Goal: Find specific page/section: Find specific page/section

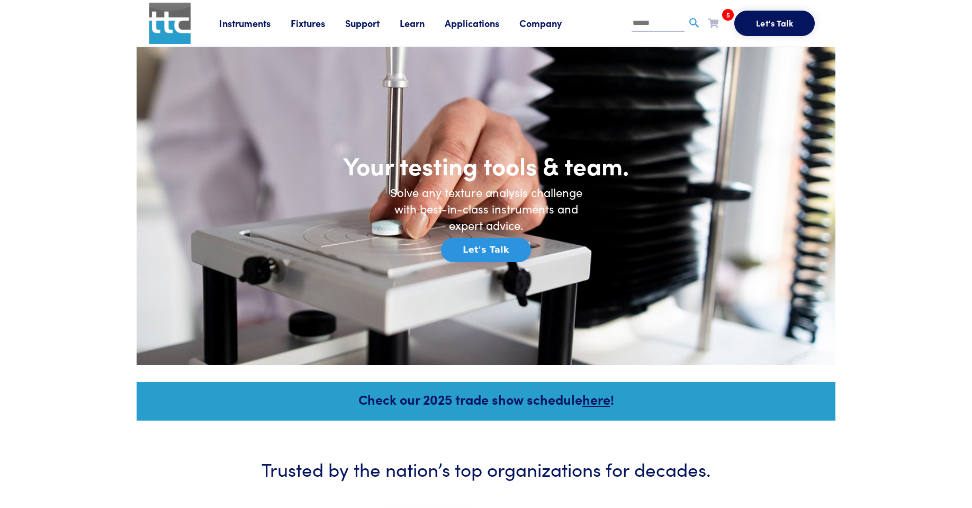
click at [642, 23] on input "text" at bounding box center [658, 24] width 53 height 16
type input "*********"
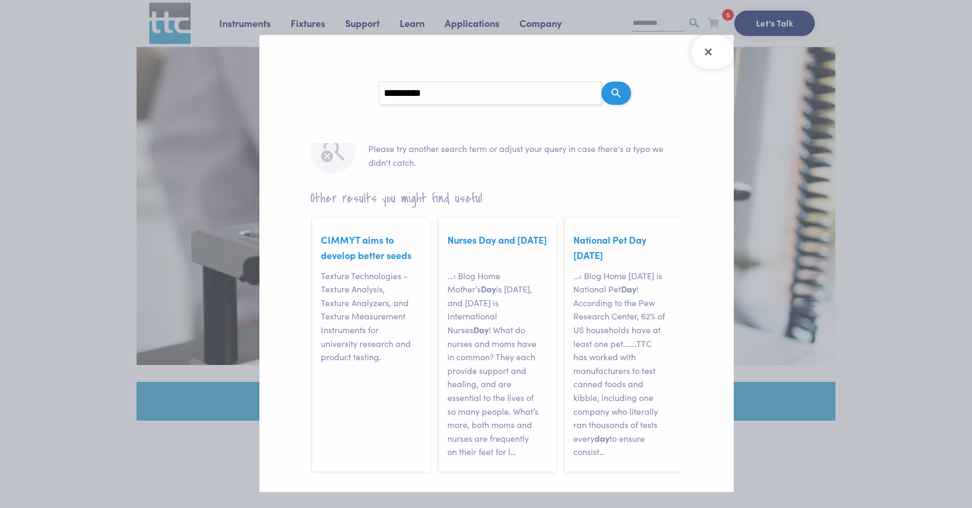
scroll to position [59, 0]
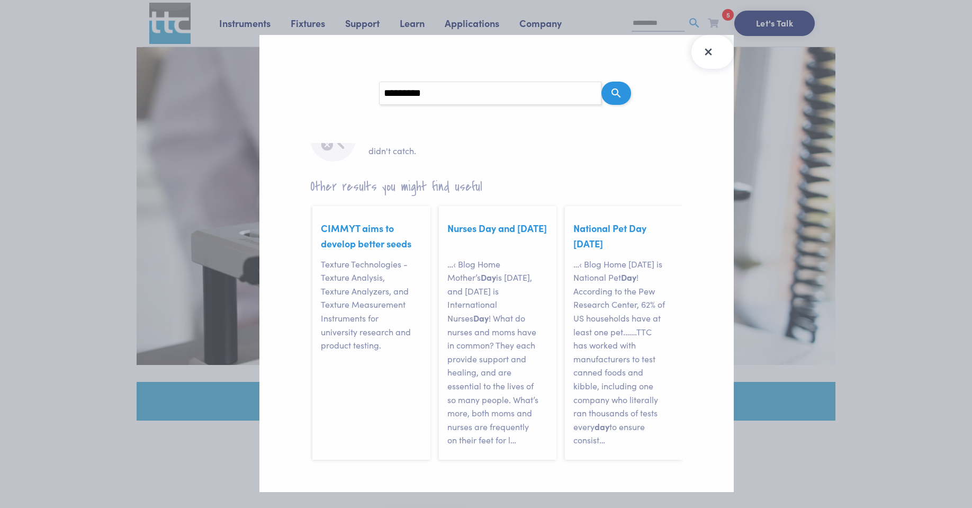
click at [712, 57] on icon "Close Search Results" at bounding box center [708, 51] width 17 height 17
